Goal: Task Accomplishment & Management: Complete application form

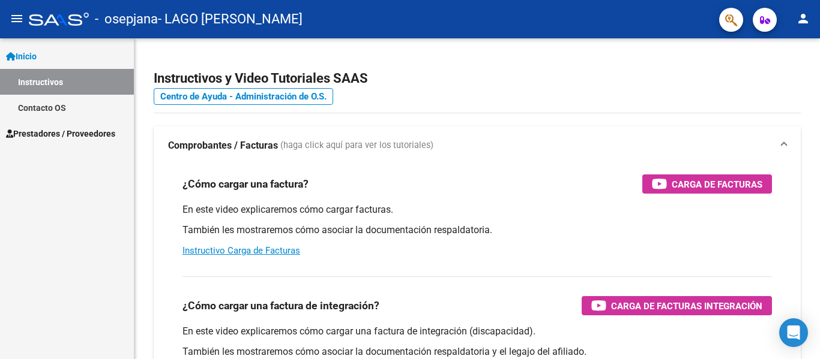
click at [44, 132] on span "Prestadores / Proveedores" at bounding box center [60, 133] width 109 height 13
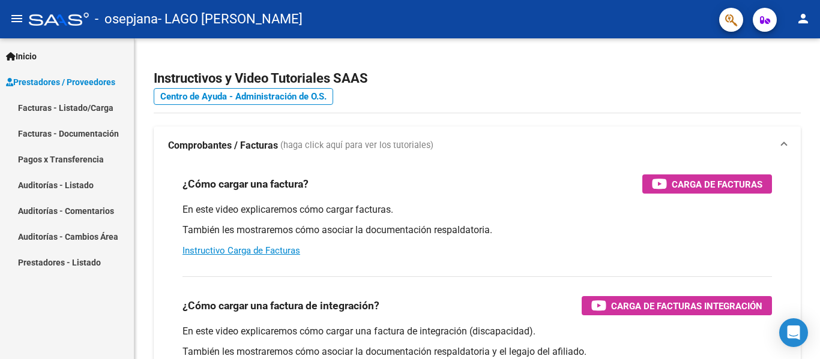
click at [89, 110] on link "Facturas - Listado/Carga" at bounding box center [67, 108] width 134 height 26
click at [97, 112] on link "Facturas - Listado/Carga" at bounding box center [67, 108] width 134 height 26
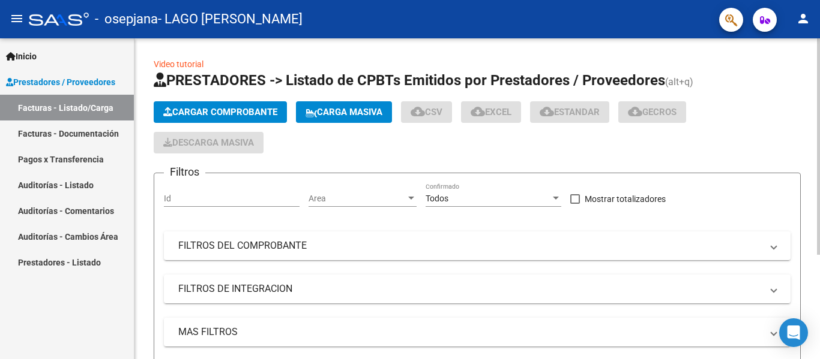
click at [213, 110] on span "Cargar Comprobante" at bounding box center [220, 112] width 114 height 11
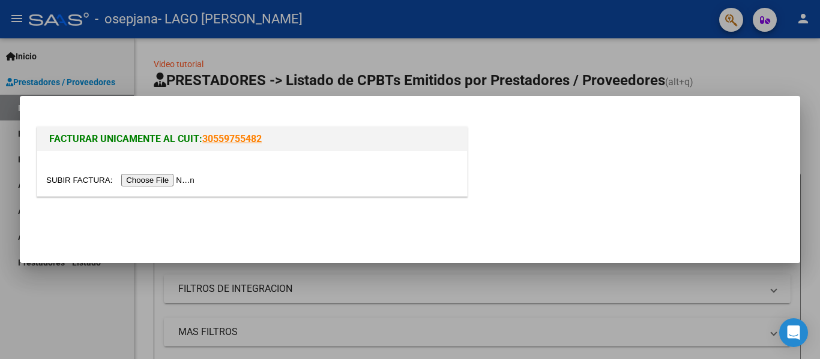
click at [184, 181] on input "file" at bounding box center [122, 180] width 152 height 13
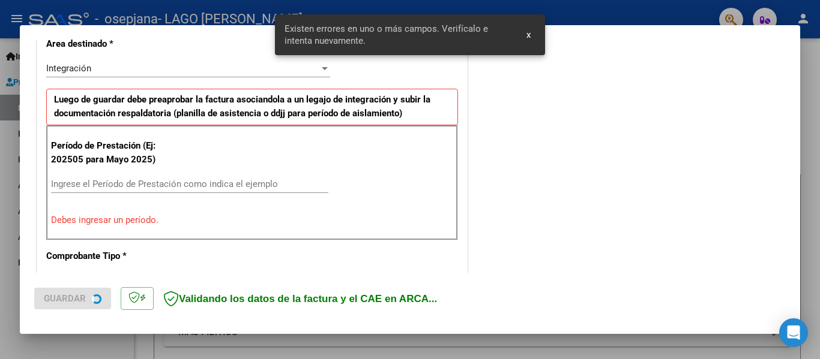
scroll to position [278, 0]
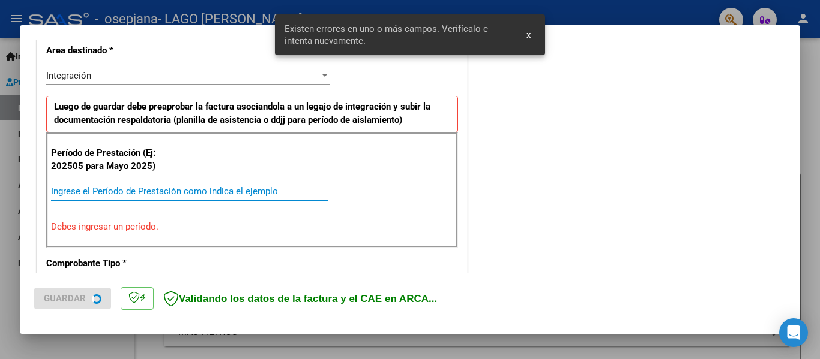
click at [209, 189] on input "Ingrese el Período de Prestación como indica el ejemplo" at bounding box center [189, 191] width 277 height 11
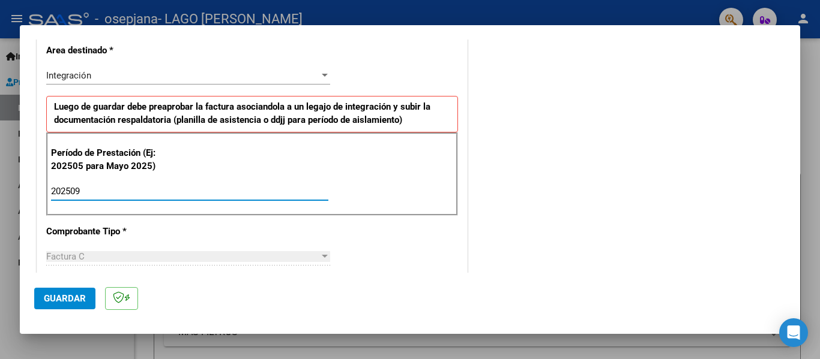
type input "202509"
click at [70, 301] on span "Guardar" at bounding box center [65, 298] width 42 height 11
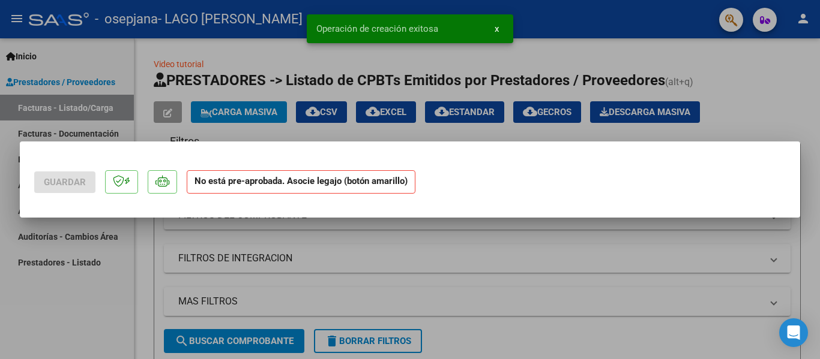
scroll to position [0, 0]
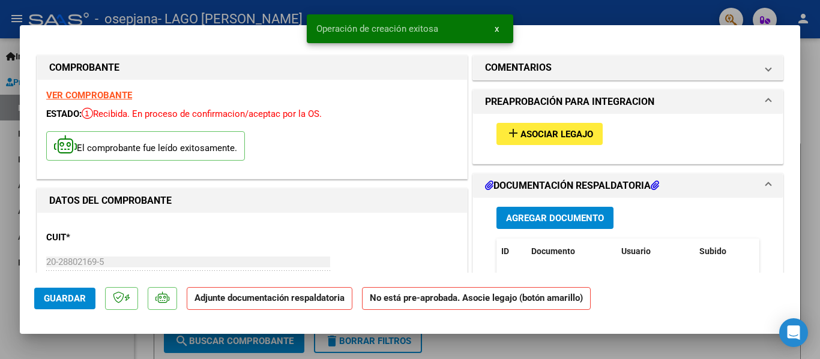
click at [535, 131] on span "Asociar Legajo" at bounding box center [556, 134] width 73 height 11
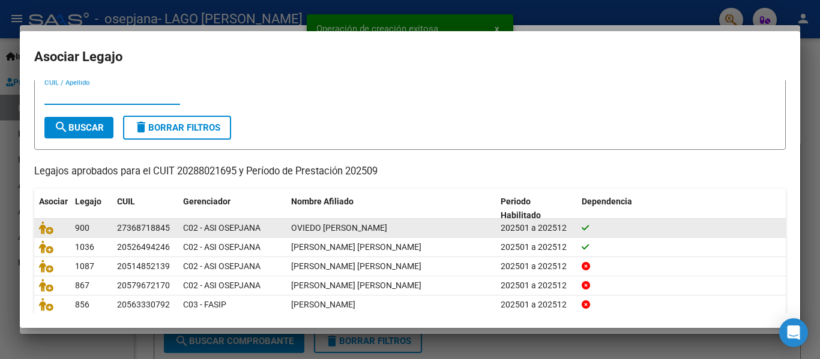
scroll to position [60, 0]
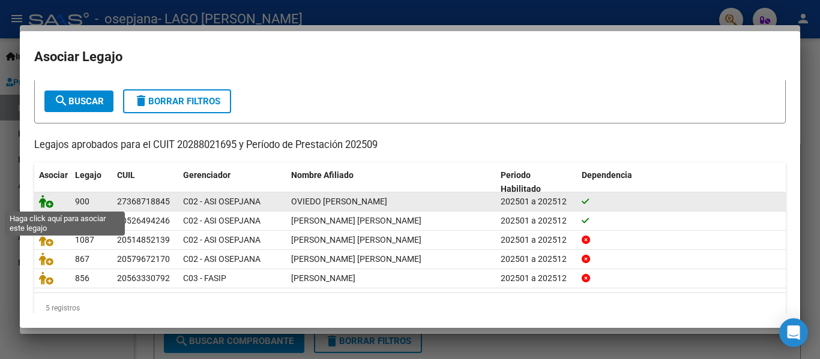
click at [40, 200] on icon at bounding box center [46, 201] width 14 height 13
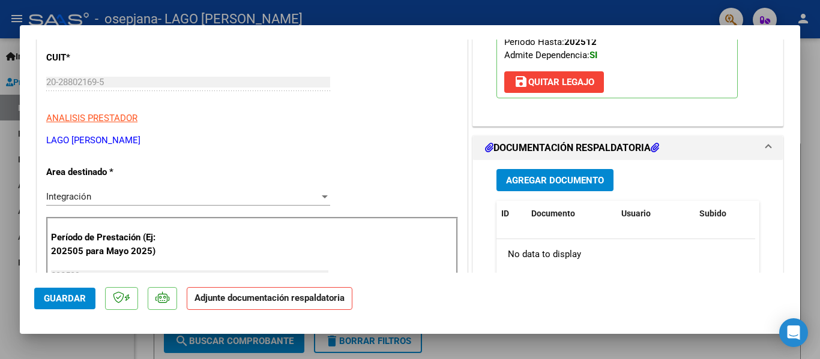
scroll to position [120, 0]
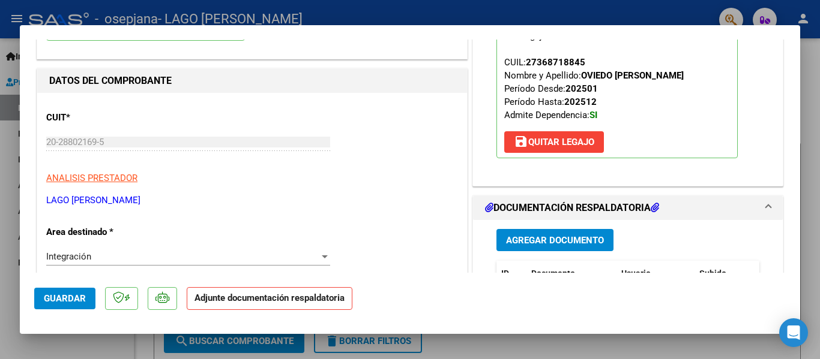
click at [518, 243] on span "Agregar Documento" at bounding box center [555, 240] width 98 height 11
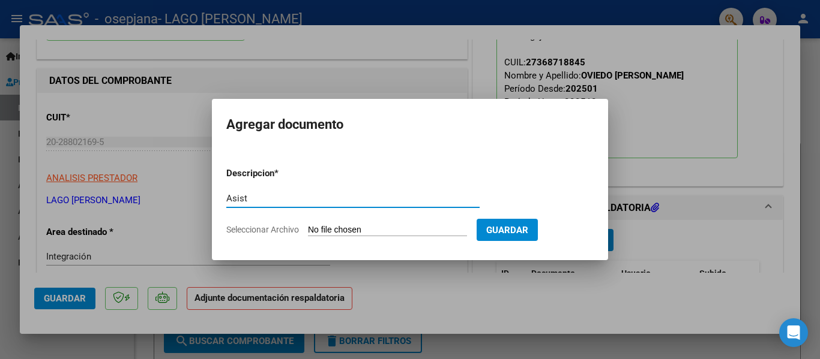
type input "Asist"
click at [398, 225] on input "Seleccionar Archivo" at bounding box center [387, 230] width 159 height 11
type input "C:\fakepath\Asist Oviedo Septiembre.pdf"
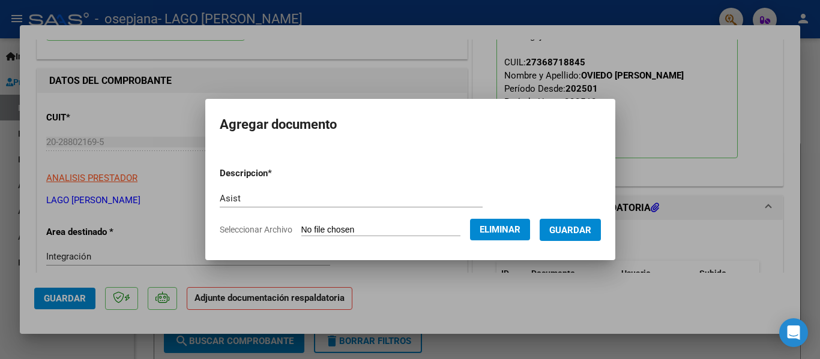
click at [586, 233] on span "Guardar" at bounding box center [570, 230] width 42 height 11
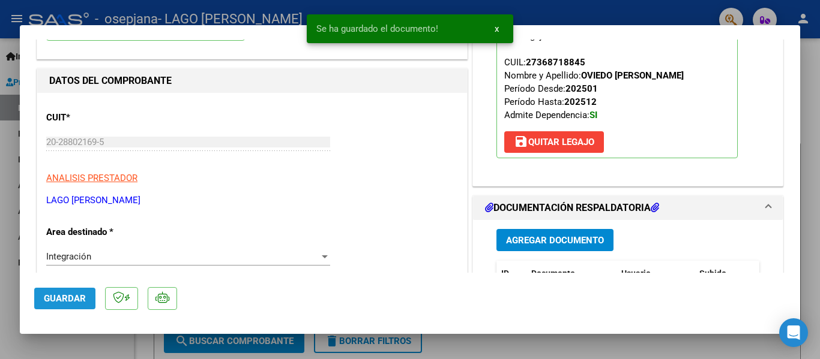
click at [78, 302] on span "Guardar" at bounding box center [65, 298] width 42 height 11
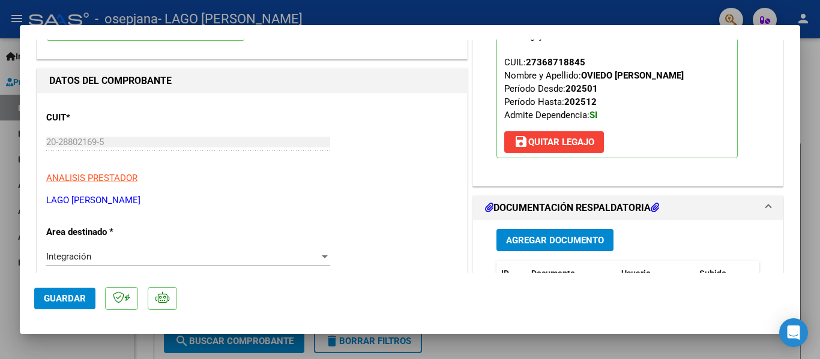
click at [43, 304] on button "Guardar" at bounding box center [64, 299] width 61 height 22
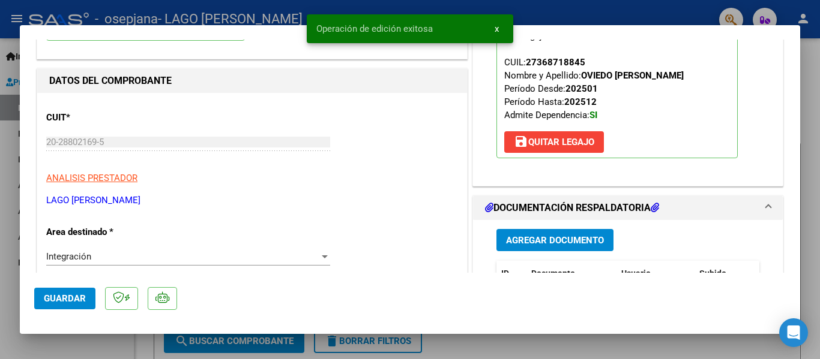
click at [78, 349] on div at bounding box center [410, 179] width 820 height 359
type input "$ 0,00"
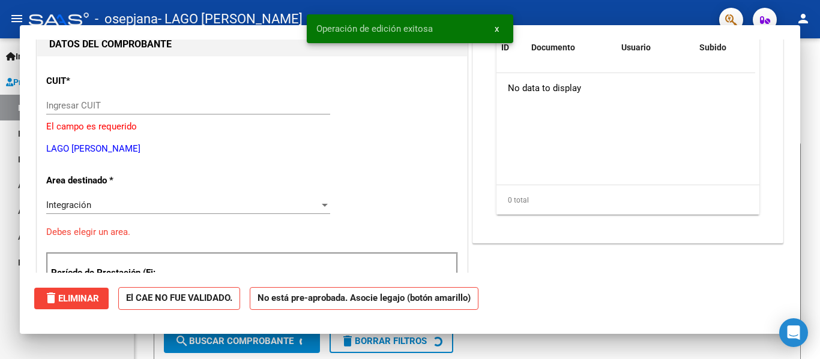
scroll to position [0, 0]
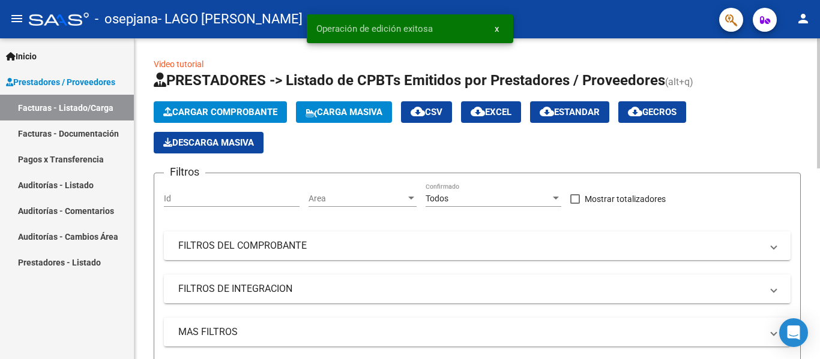
click at [242, 114] on span "Cargar Comprobante" at bounding box center [220, 112] width 114 height 11
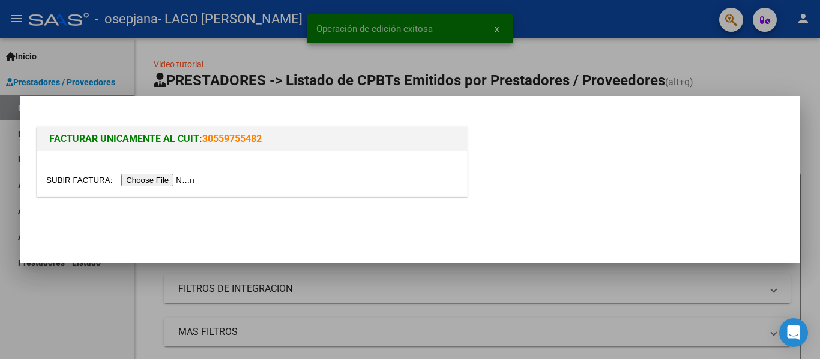
click at [173, 179] on input "file" at bounding box center [122, 180] width 152 height 13
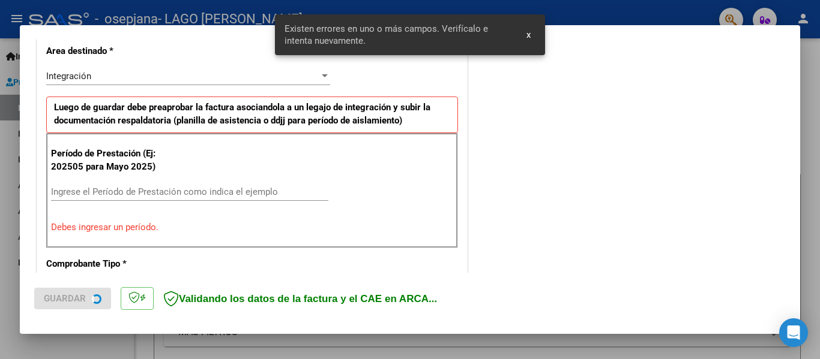
scroll to position [278, 0]
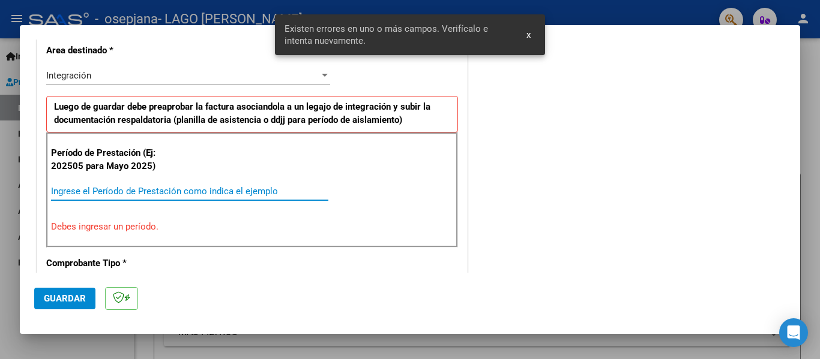
click at [167, 188] on input "Ingrese el Período de Prestación como indica el ejemplo" at bounding box center [189, 191] width 277 height 11
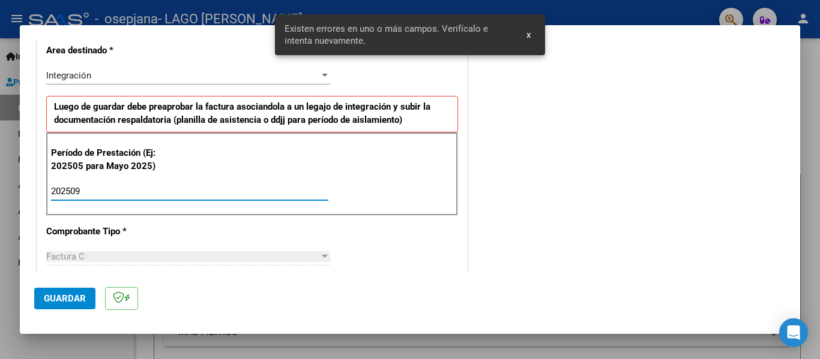
type input "202509"
click at [80, 293] on span "Guardar" at bounding box center [65, 298] width 42 height 11
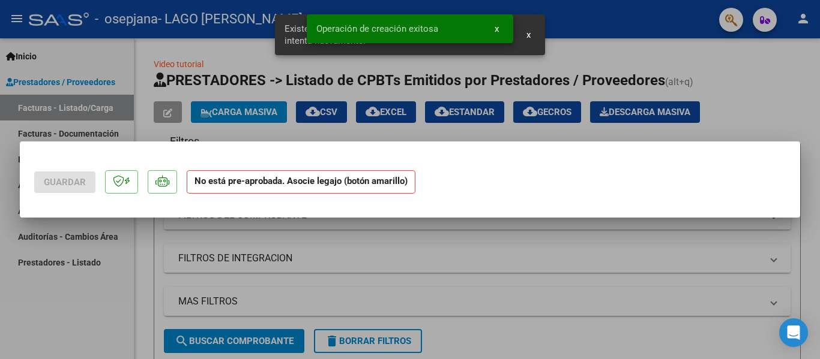
scroll to position [0, 0]
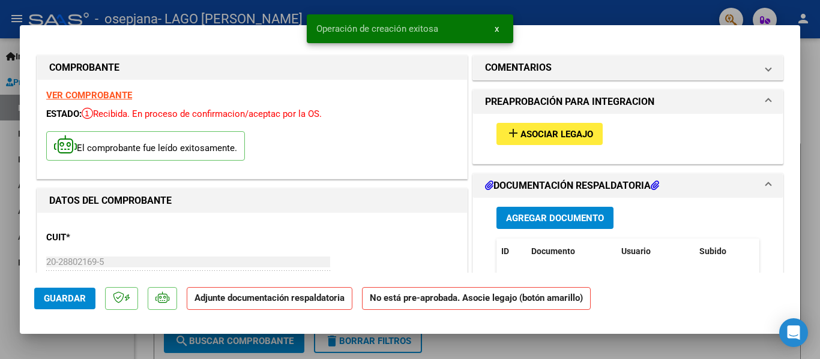
click at [535, 126] on button "add Asociar Legajo" at bounding box center [549, 134] width 106 height 22
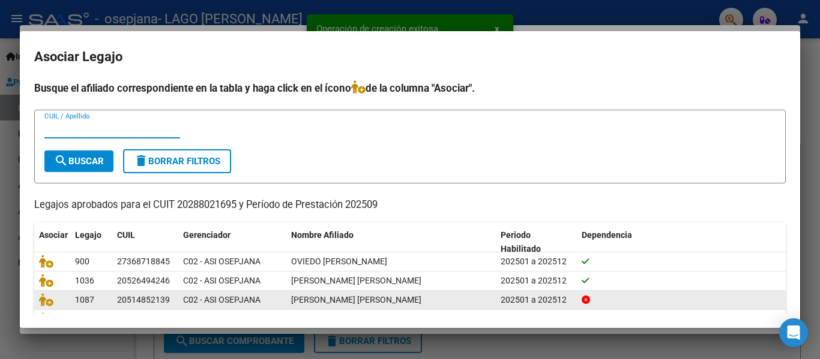
scroll to position [60, 0]
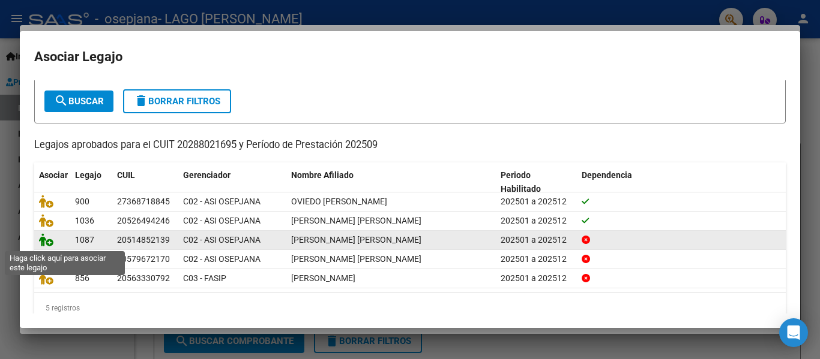
click at [47, 243] on icon at bounding box center [46, 239] width 14 height 13
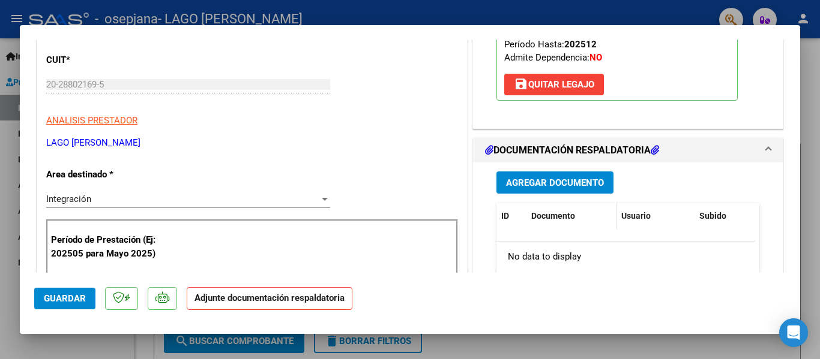
scroll to position [180, 0]
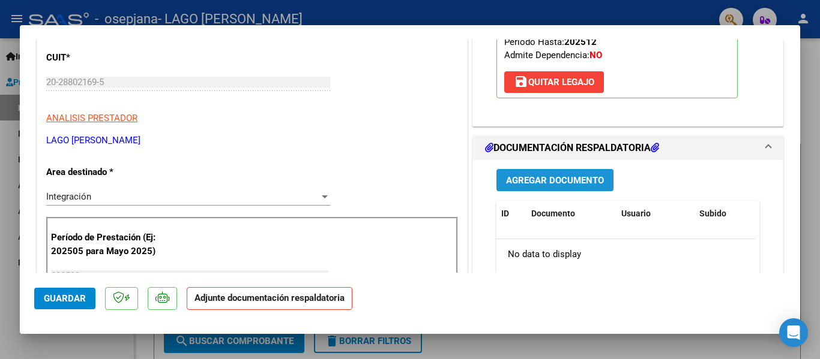
click at [551, 180] on span "Agregar Documento" at bounding box center [555, 180] width 98 height 11
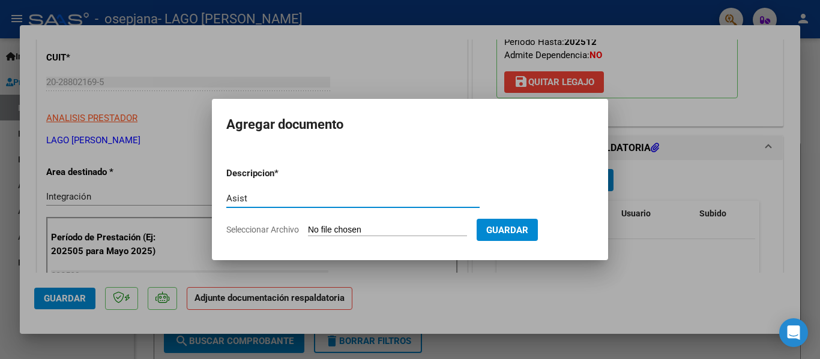
type input "Asist"
click at [344, 229] on input "Seleccionar Archivo" at bounding box center [387, 230] width 159 height 11
type input "C:\fakepath\Asist [PERSON_NAME].pdf"
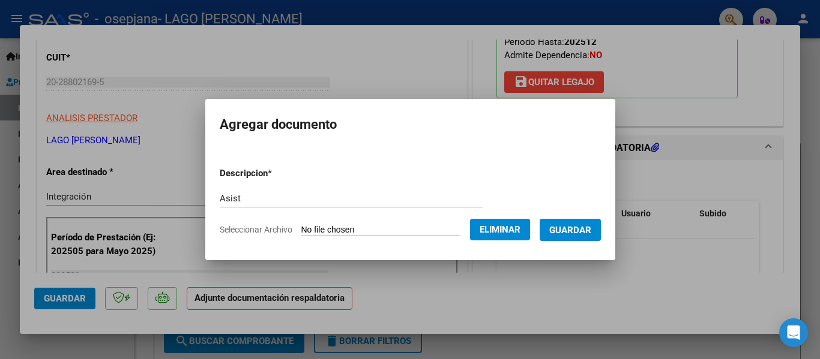
click at [522, 246] on mat-dialog-container "Agregar documento Descripcion * Asist Escriba aquí una descripcion Seleccionar …" at bounding box center [410, 179] width 410 height 161
click at [571, 225] on span "Guardar" at bounding box center [570, 230] width 42 height 11
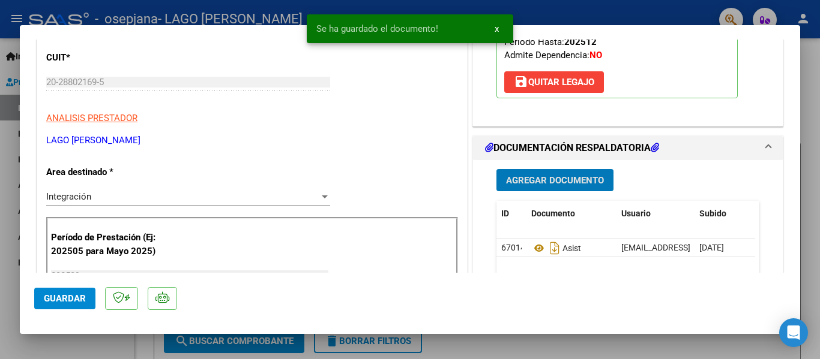
click at [79, 299] on span "Guardar" at bounding box center [65, 298] width 42 height 11
click at [77, 295] on span "Guardar" at bounding box center [65, 298] width 42 height 11
click at [97, 343] on div at bounding box center [410, 179] width 820 height 359
type input "$ 0,00"
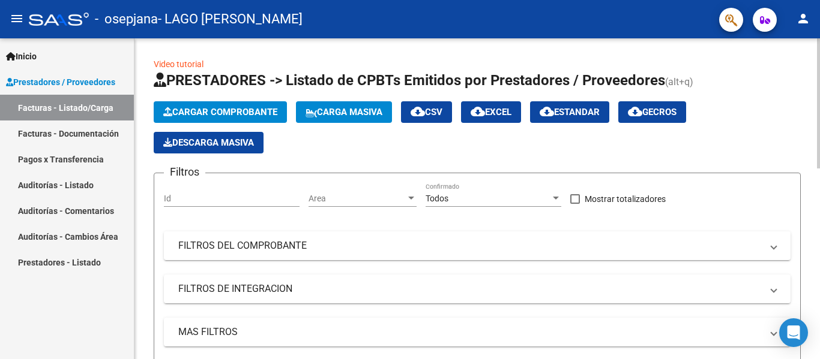
click at [241, 111] on span "Cargar Comprobante" at bounding box center [220, 112] width 114 height 11
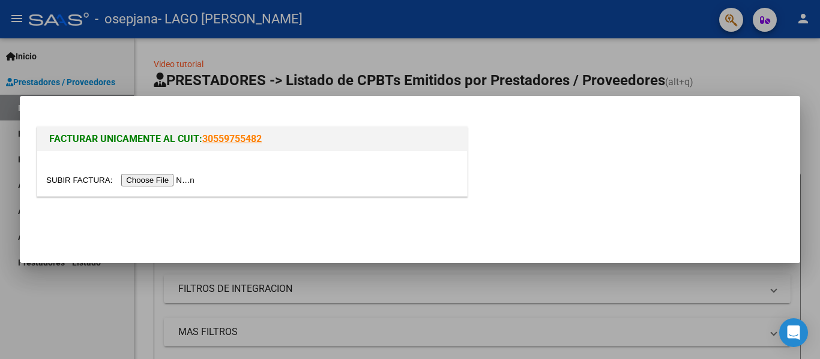
click at [158, 179] on input "file" at bounding box center [122, 180] width 152 height 13
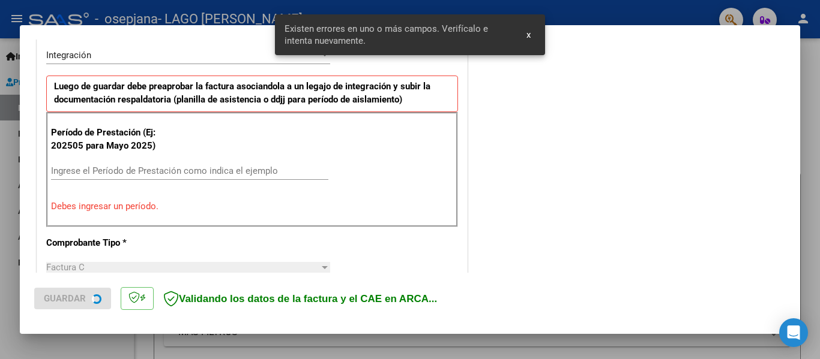
scroll to position [301, 0]
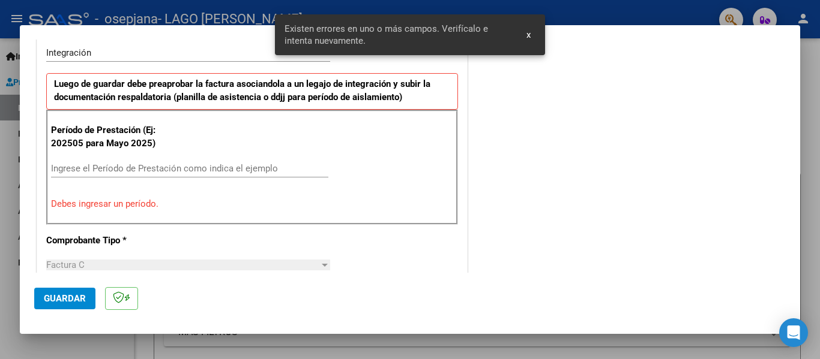
click at [211, 169] on input "Ingrese el Período de Prestación como indica el ejemplo" at bounding box center [189, 168] width 277 height 11
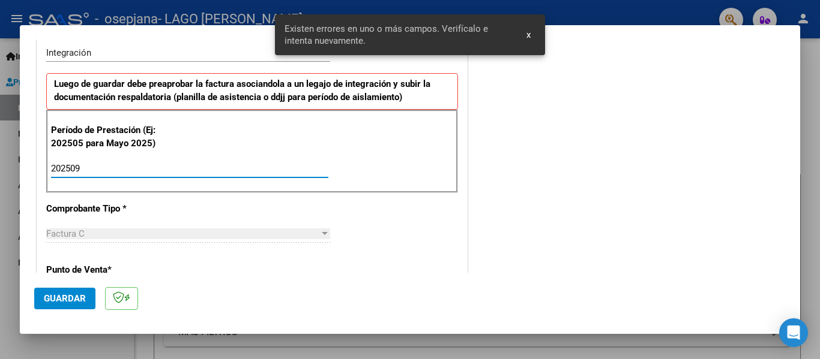
type input "202509"
click at [79, 296] on span "Guardar" at bounding box center [65, 298] width 42 height 11
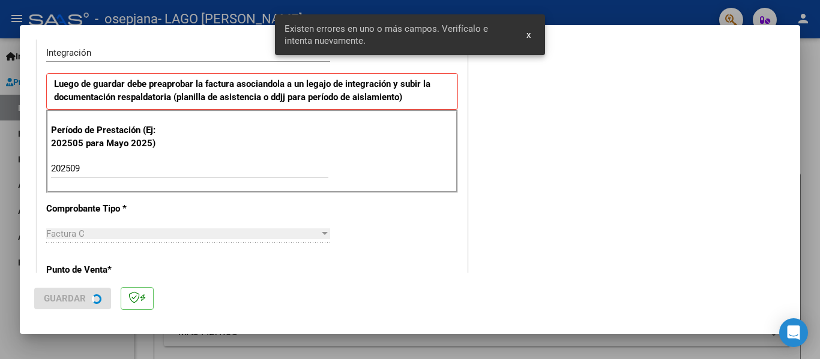
scroll to position [0, 0]
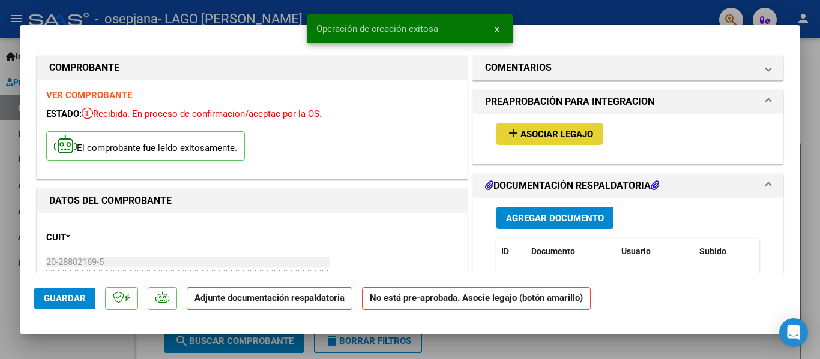
click at [565, 136] on span "Asociar Legajo" at bounding box center [556, 134] width 73 height 11
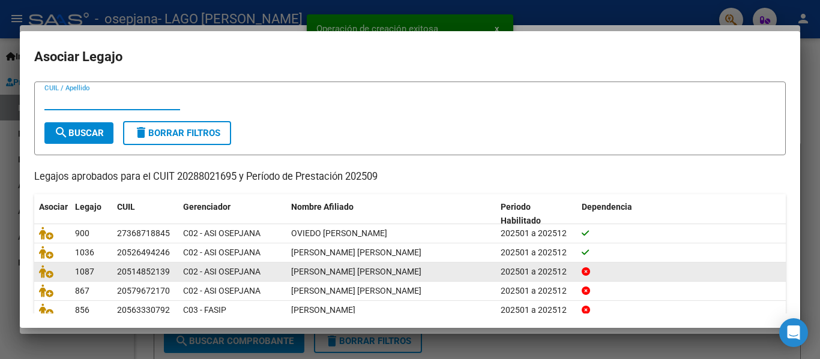
scroll to position [82, 0]
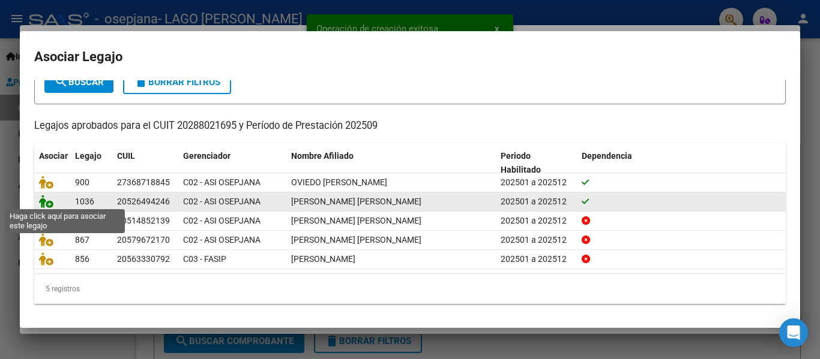
click at [49, 199] on icon at bounding box center [46, 201] width 14 height 13
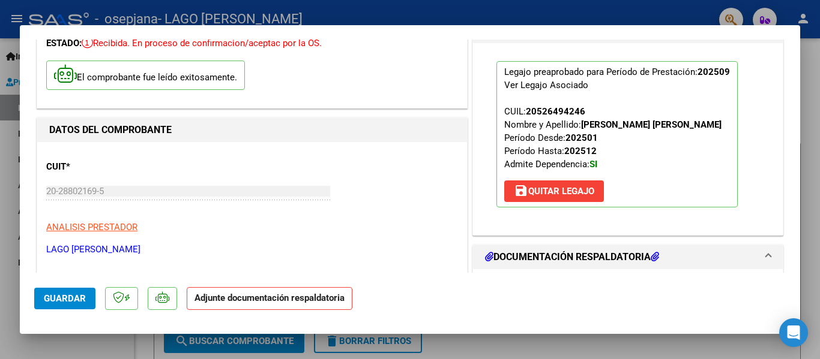
scroll to position [300, 0]
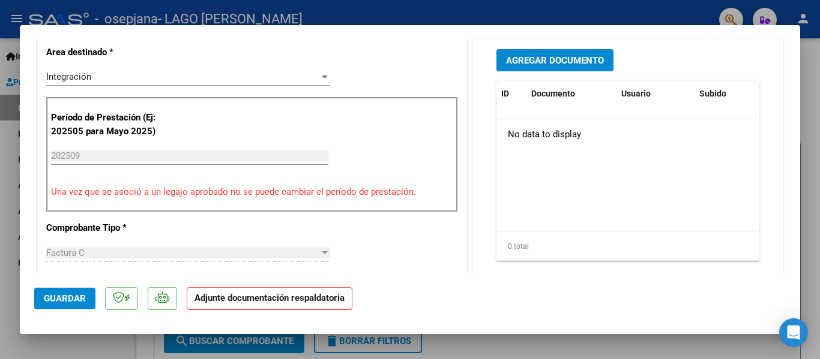
click at [568, 55] on span "Agregar Documento" at bounding box center [555, 60] width 98 height 11
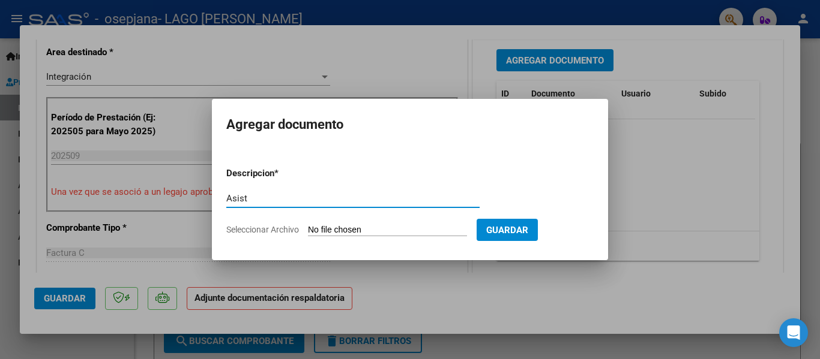
type input "Asist"
click at [322, 233] on input "Seleccionar Archivo" at bounding box center [387, 230] width 159 height 11
type input "C:\fakepath\Asist [PERSON_NAME] Septiembre.pdf"
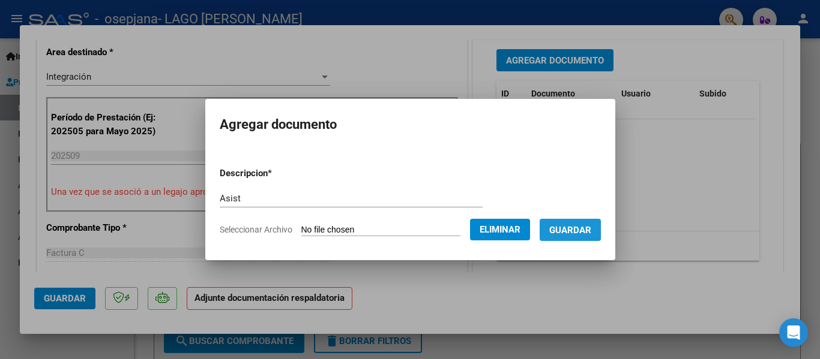
click at [587, 228] on span "Guardar" at bounding box center [570, 230] width 42 height 11
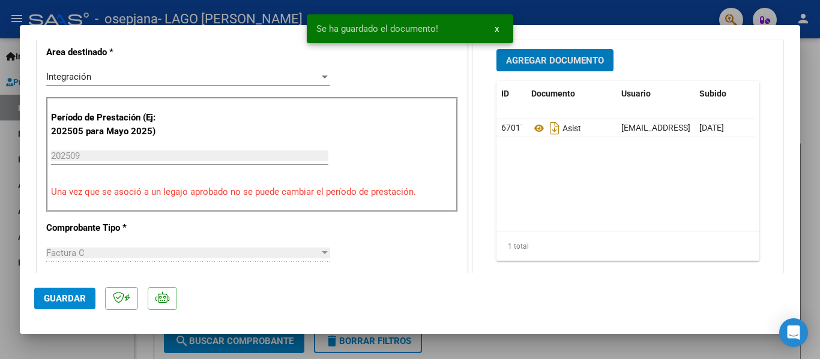
click at [76, 302] on span "Guardar" at bounding box center [65, 298] width 42 height 11
click at [80, 299] on span "Guardar" at bounding box center [65, 298] width 42 height 11
click at [83, 341] on div at bounding box center [410, 179] width 820 height 359
type input "$ 0,00"
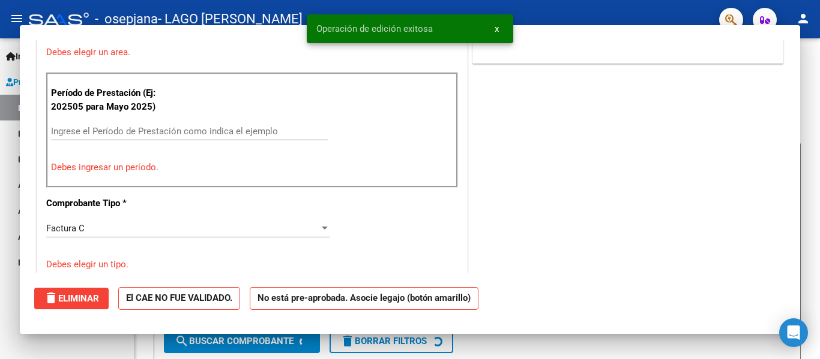
scroll to position [0, 0]
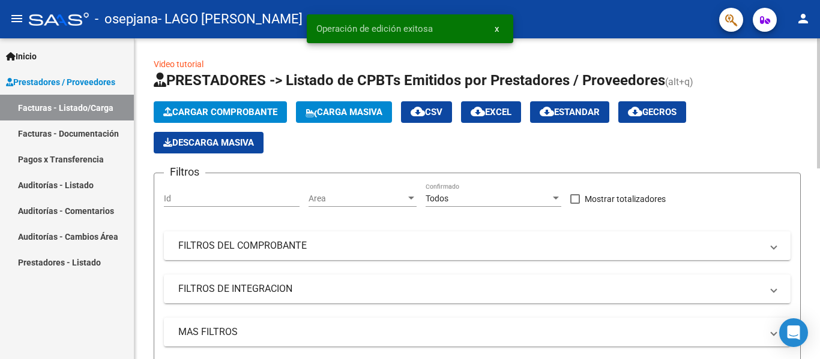
click at [247, 107] on span "Cargar Comprobante" at bounding box center [220, 112] width 114 height 11
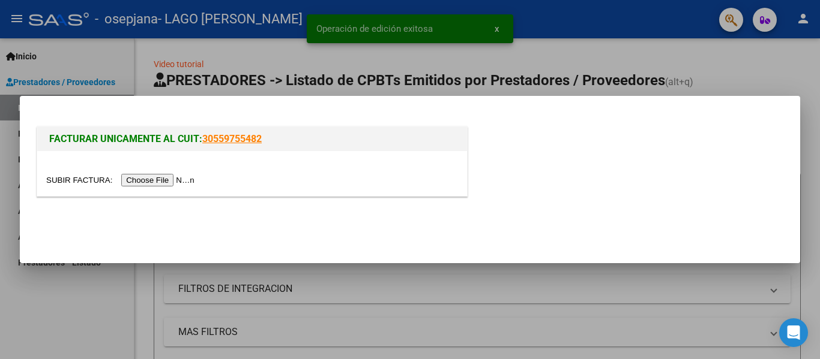
click at [158, 182] on input "file" at bounding box center [122, 180] width 152 height 13
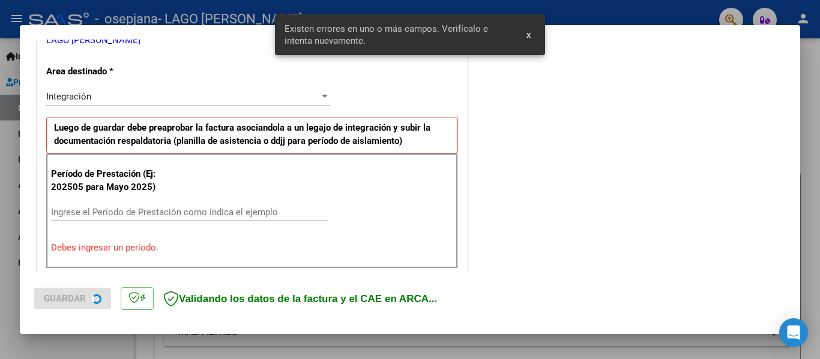
scroll to position [278, 0]
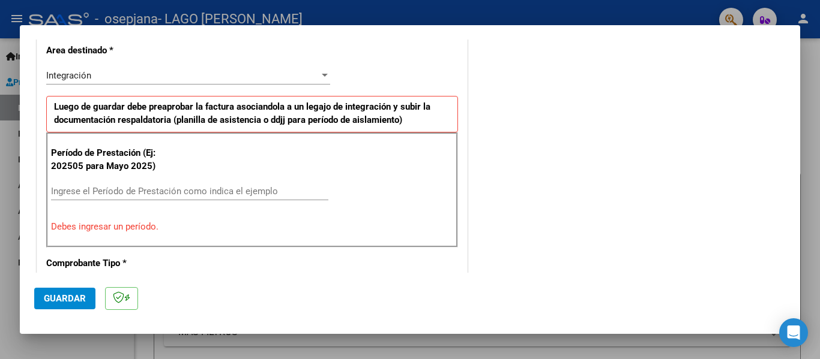
click at [220, 186] on input "Ingrese el Período de Prestación como indica el ejemplo" at bounding box center [189, 191] width 277 height 11
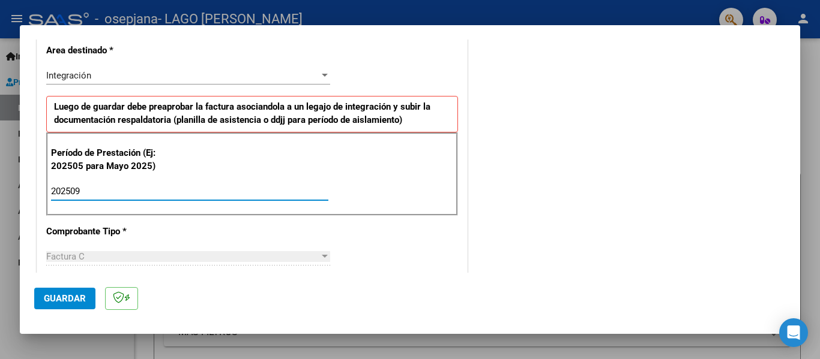
type input "202509"
click at [67, 295] on span "Guardar" at bounding box center [65, 298] width 42 height 11
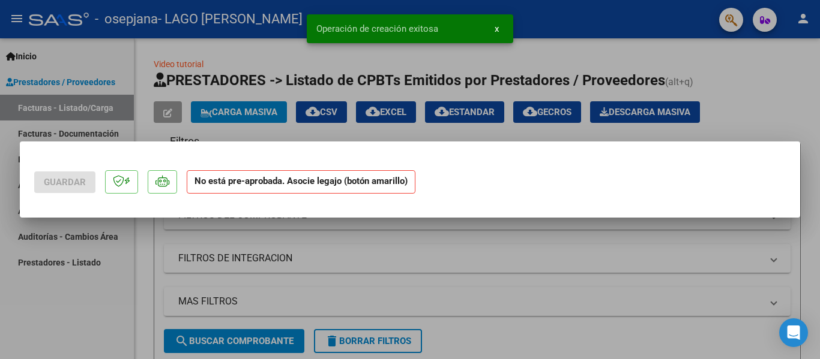
scroll to position [0, 0]
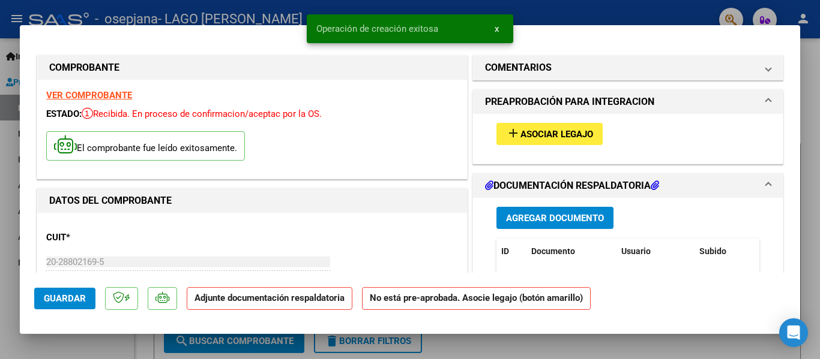
click at [525, 132] on span "Asociar Legajo" at bounding box center [556, 134] width 73 height 11
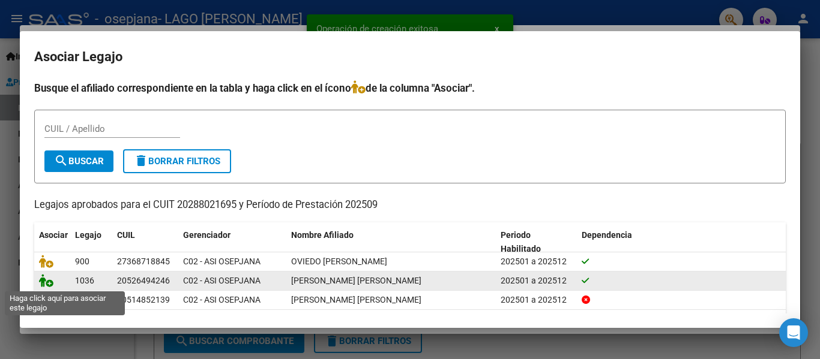
click at [42, 284] on icon at bounding box center [46, 280] width 14 height 13
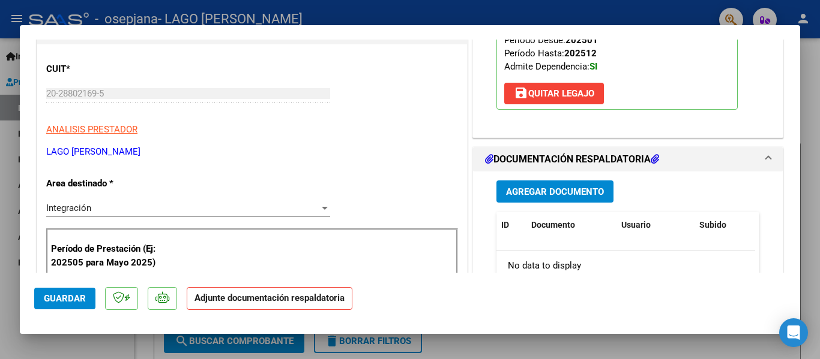
scroll to position [180, 0]
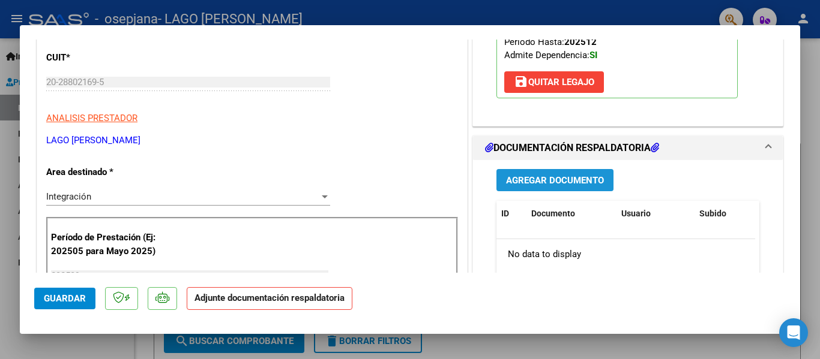
click at [559, 181] on span "Agregar Documento" at bounding box center [555, 180] width 98 height 11
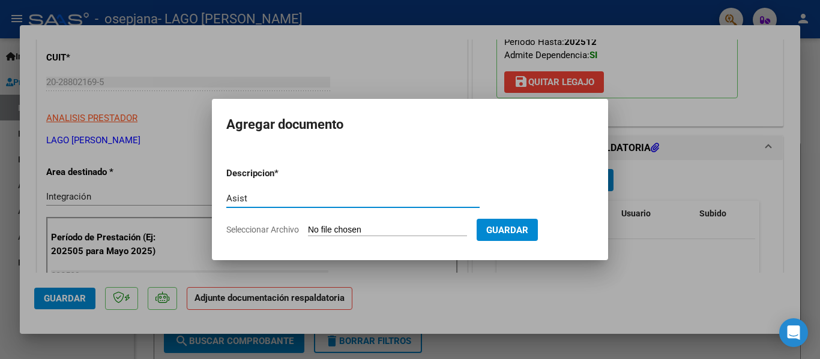
type input "Asist"
click at [365, 230] on input "Seleccionar Archivo" at bounding box center [387, 230] width 159 height 11
type input "C:\fakepath\Asist [PERSON_NAME] Terap Septiembre.pdf"
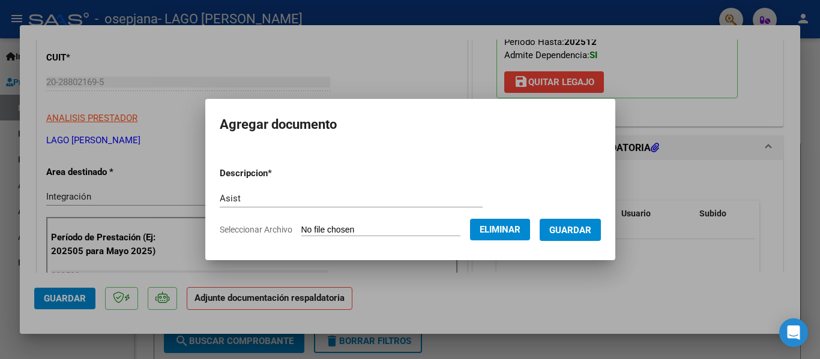
click at [587, 230] on span "Guardar" at bounding box center [570, 230] width 42 height 11
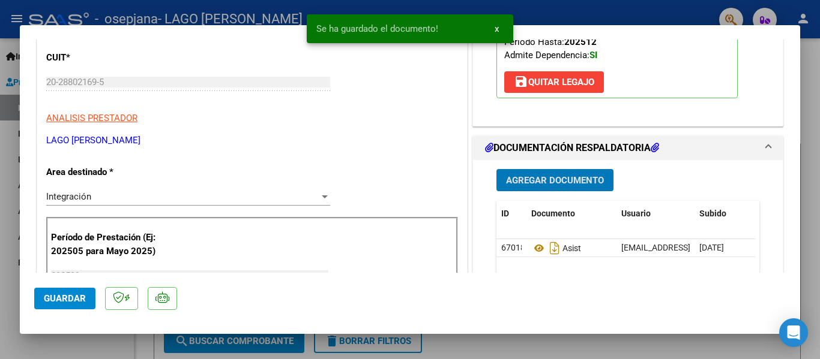
click at [83, 302] on span "Guardar" at bounding box center [65, 298] width 42 height 11
click at [83, 339] on div at bounding box center [410, 179] width 820 height 359
type input "$ 0,00"
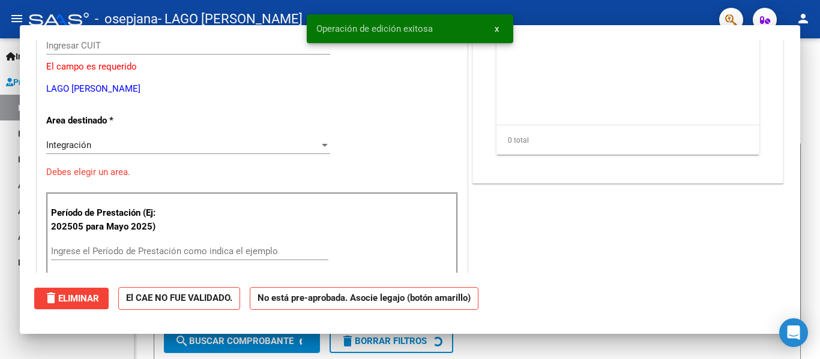
scroll to position [143, 0]
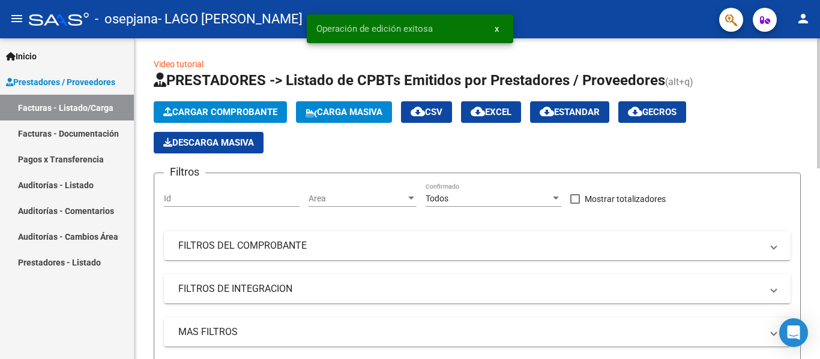
click at [252, 113] on span "Cargar Comprobante" at bounding box center [220, 112] width 114 height 11
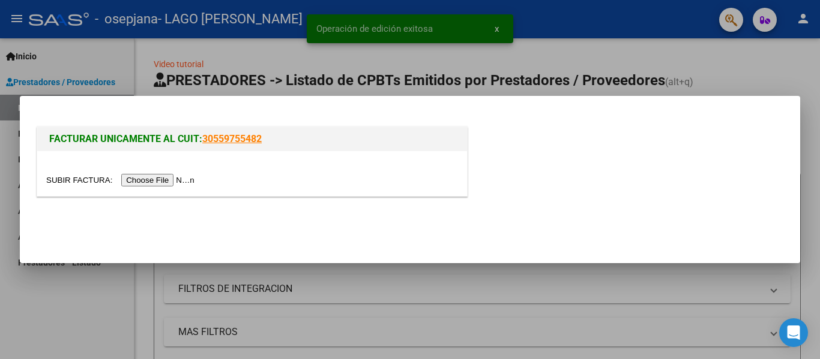
click at [187, 179] on input "file" at bounding box center [122, 180] width 152 height 13
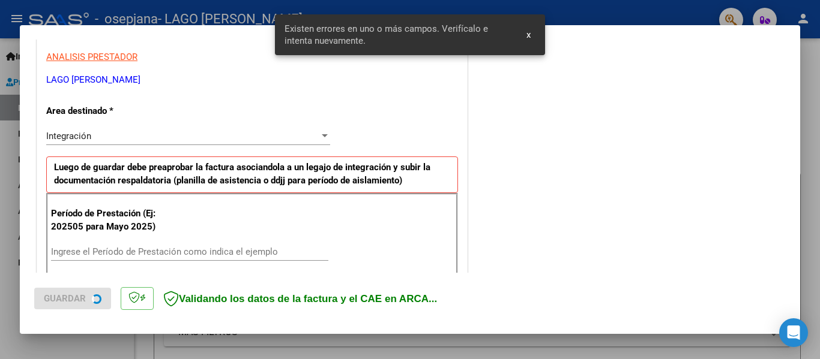
scroll to position [278, 0]
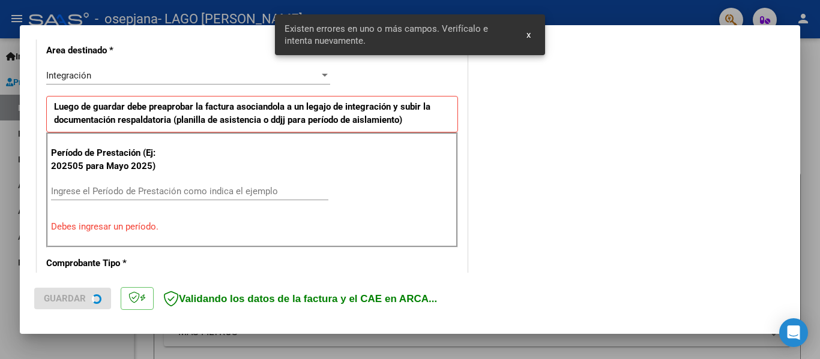
click at [204, 192] on input "Ingrese el Período de Prestación como indica el ejemplo" at bounding box center [189, 191] width 277 height 11
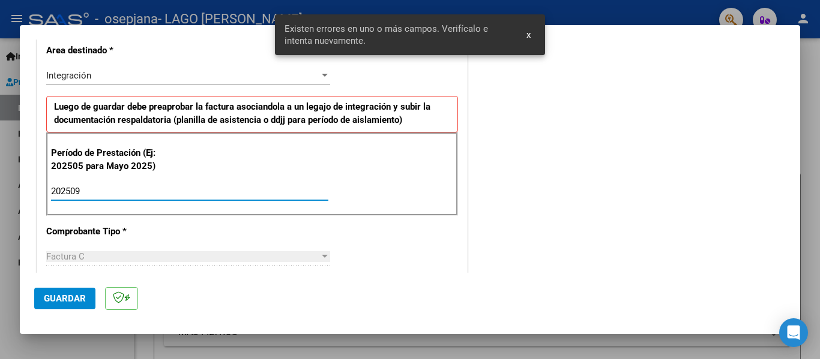
type input "202509"
click at [71, 295] on span "Guardar" at bounding box center [65, 298] width 42 height 11
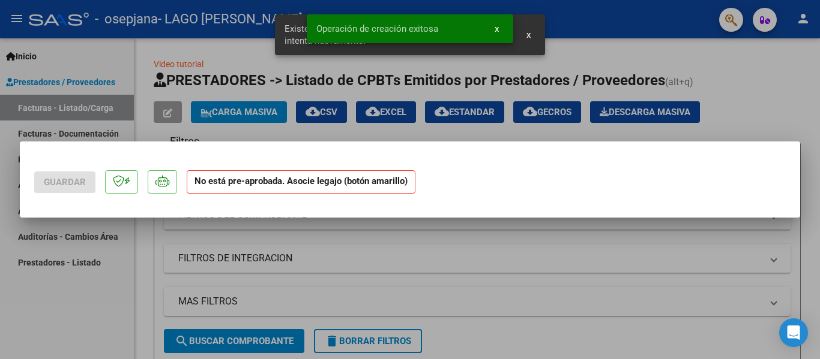
scroll to position [0, 0]
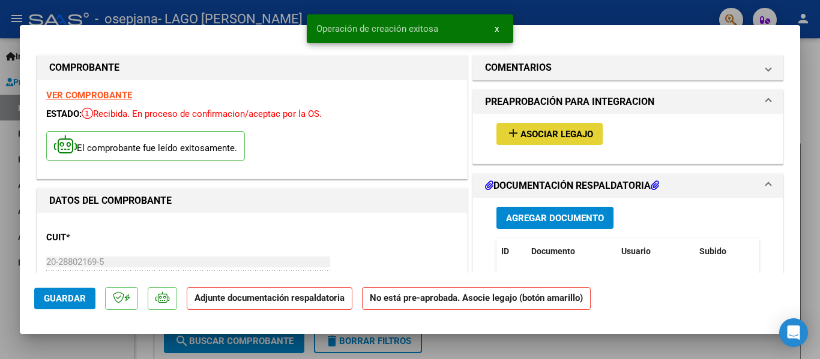
click at [520, 130] on span "Asociar Legajo" at bounding box center [556, 134] width 73 height 11
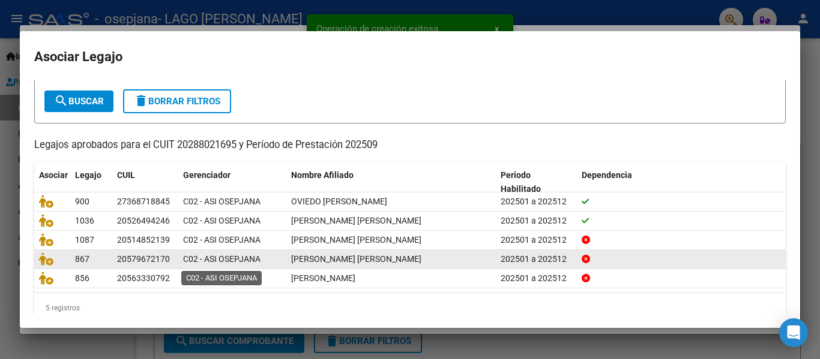
scroll to position [82, 0]
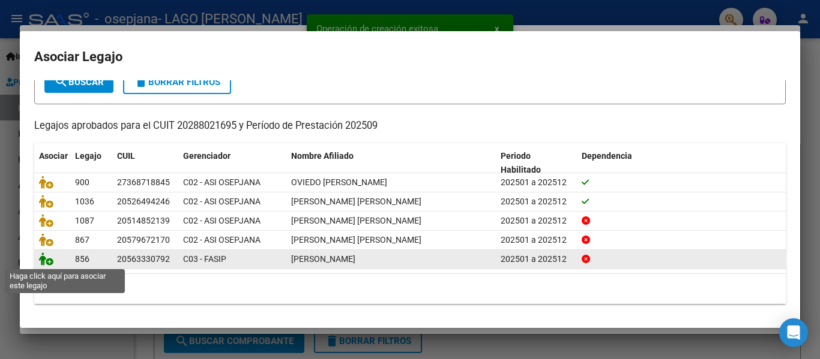
click at [47, 263] on icon at bounding box center [46, 259] width 14 height 13
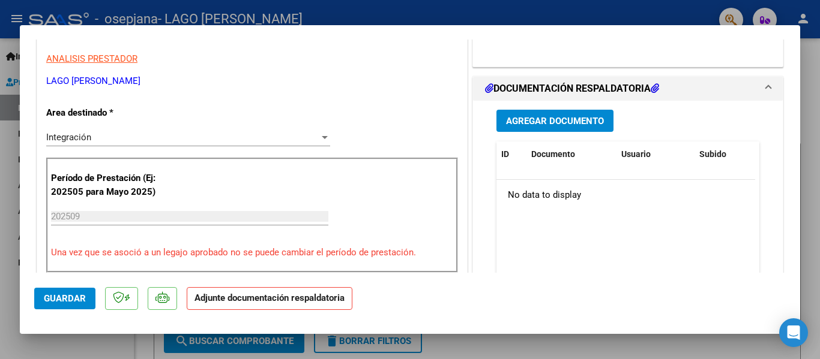
scroll to position [240, 0]
click at [536, 124] on span "Agregar Documento" at bounding box center [555, 120] width 98 height 11
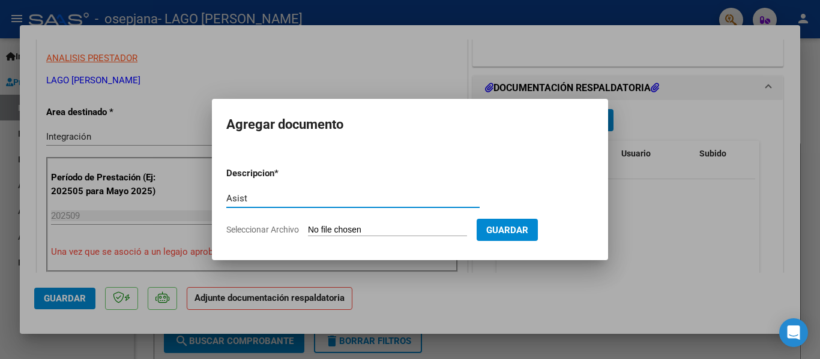
type input "Asist"
click at [362, 229] on input "Seleccionar Archivo" at bounding box center [387, 230] width 159 height 11
type input "C:\fakepath\Asist [PERSON_NAME].pdf"
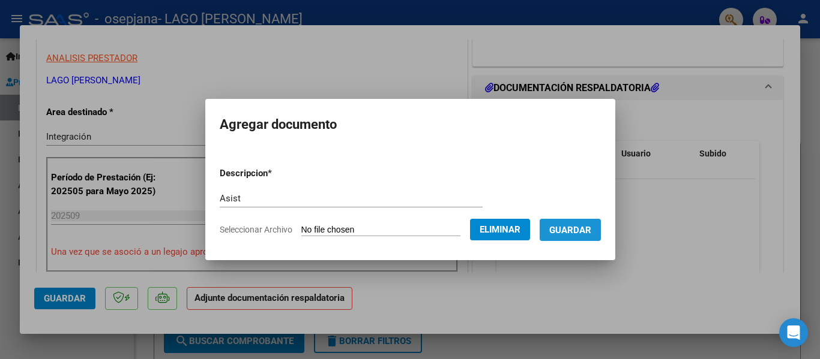
click at [580, 233] on span "Guardar" at bounding box center [570, 230] width 42 height 11
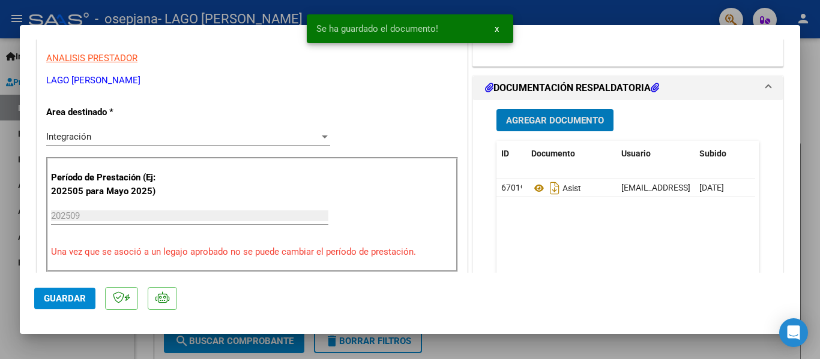
click at [89, 301] on button "Guardar" at bounding box center [64, 299] width 61 height 22
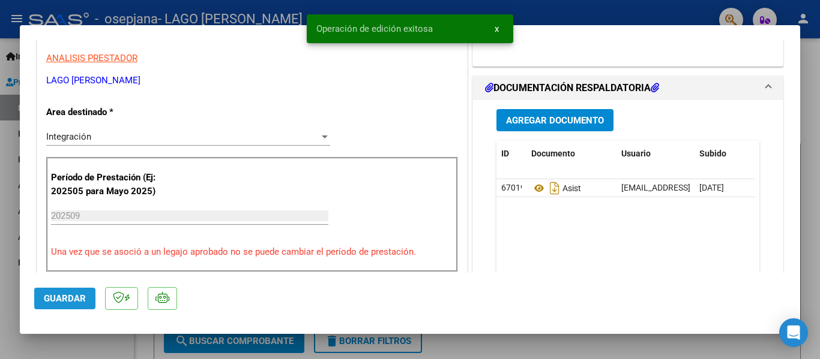
click at [79, 301] on span "Guardar" at bounding box center [65, 298] width 42 height 11
click at [81, 346] on div at bounding box center [410, 179] width 820 height 359
type input "$ 0,00"
